Goal: Browse casually

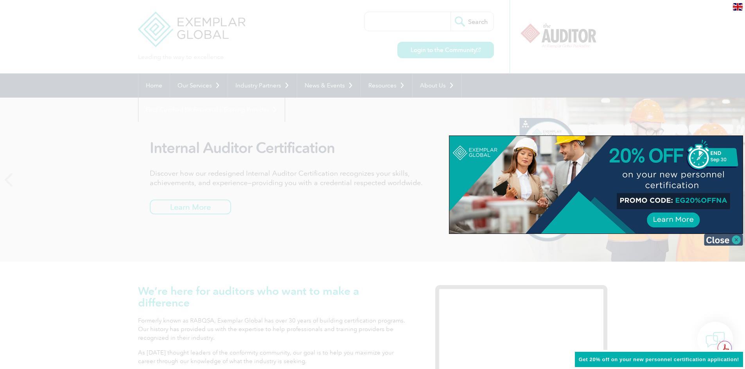
click at [714, 236] on img at bounding box center [723, 240] width 39 height 12
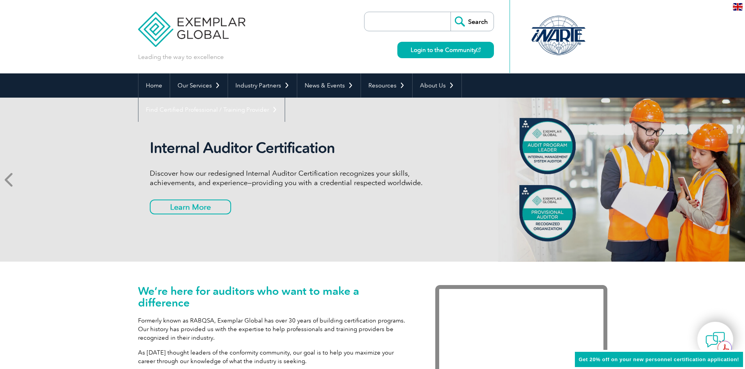
click at [4, 177] on span at bounding box center [9, 180] width 19 height 164
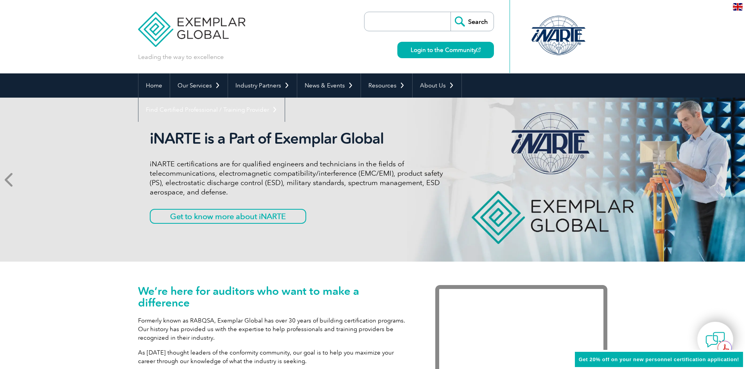
click at [4, 177] on span at bounding box center [9, 180] width 19 height 164
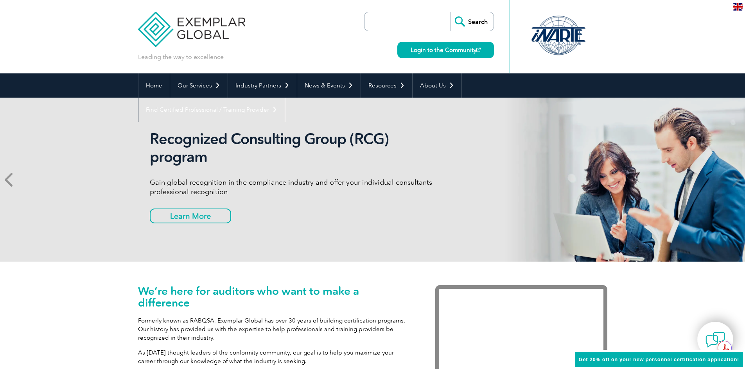
click at [19, 183] on span at bounding box center [9, 180] width 19 height 164
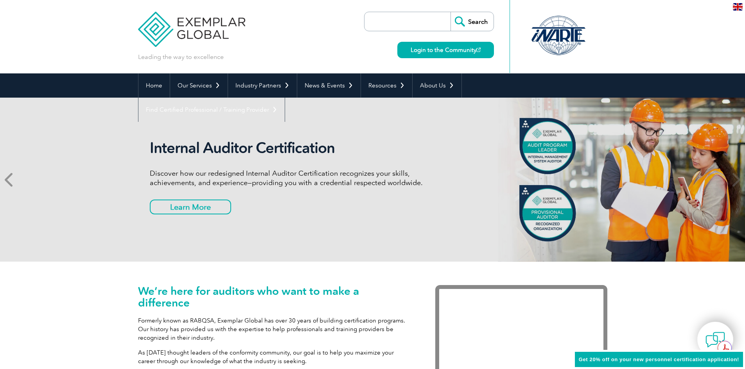
click at [19, 183] on span at bounding box center [9, 180] width 19 height 164
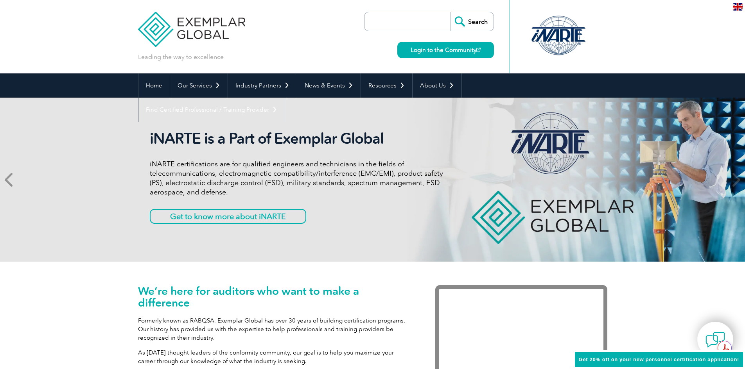
click at [19, 183] on span at bounding box center [9, 180] width 19 height 164
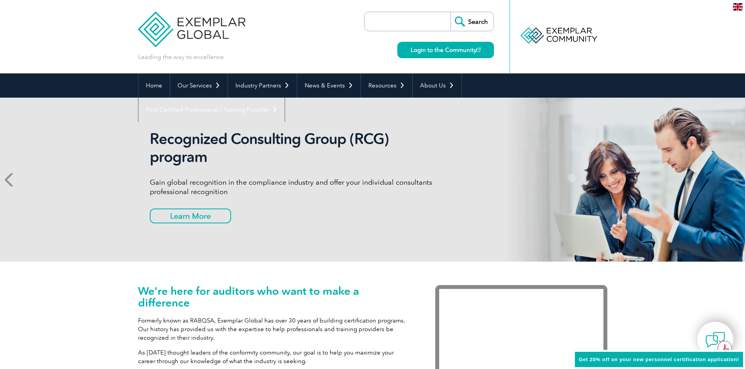
click at [15, 180] on span at bounding box center [9, 180] width 19 height 164
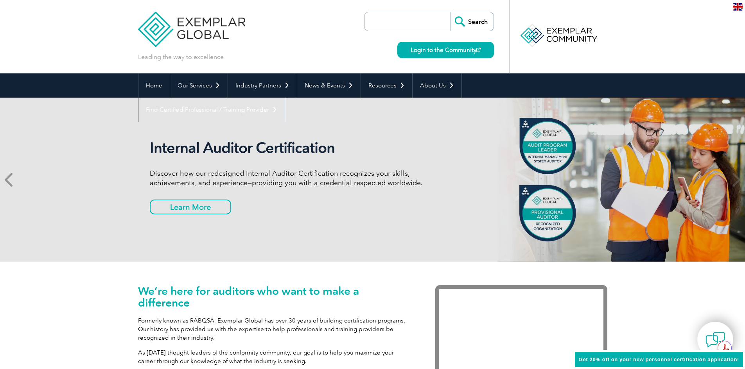
click at [15, 179] on span at bounding box center [9, 180] width 19 height 164
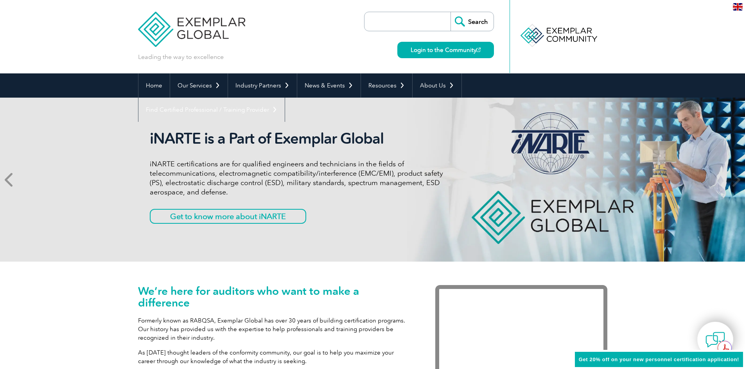
click at [15, 179] on span at bounding box center [9, 180] width 19 height 164
click at [16, 181] on span at bounding box center [9, 180] width 19 height 164
